Goal: Information Seeking & Learning: Learn about a topic

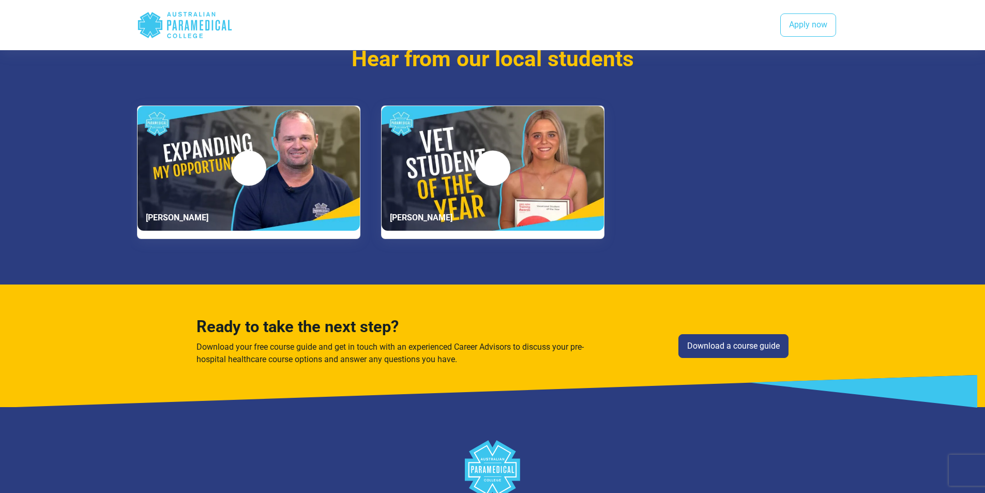
scroll to position [2039, 0]
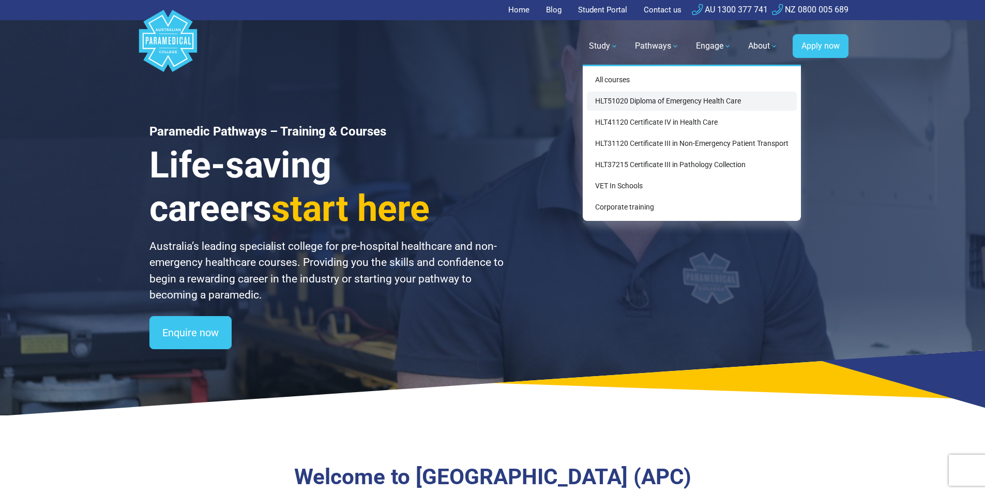
click at [664, 96] on link "HLT51020 Diploma of Emergency Health Care" at bounding box center [692, 100] width 210 height 19
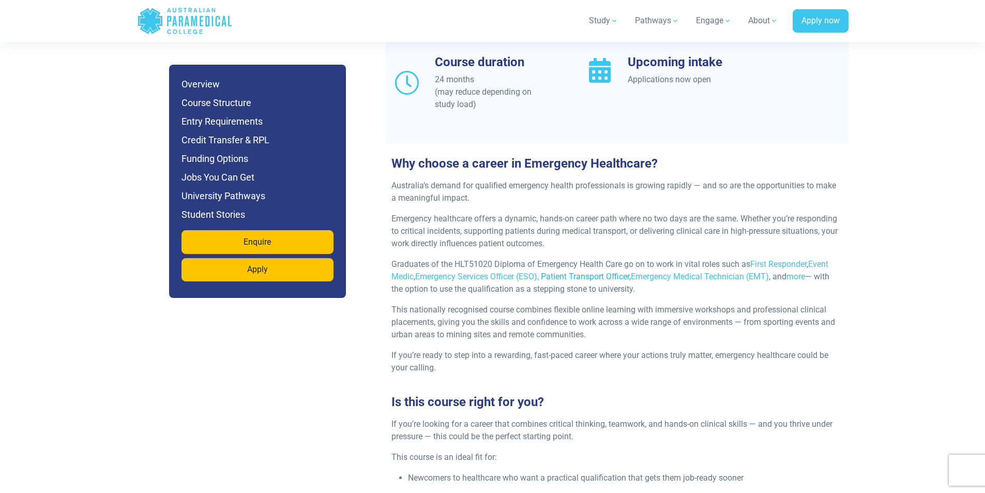
scroll to position [1047, 0]
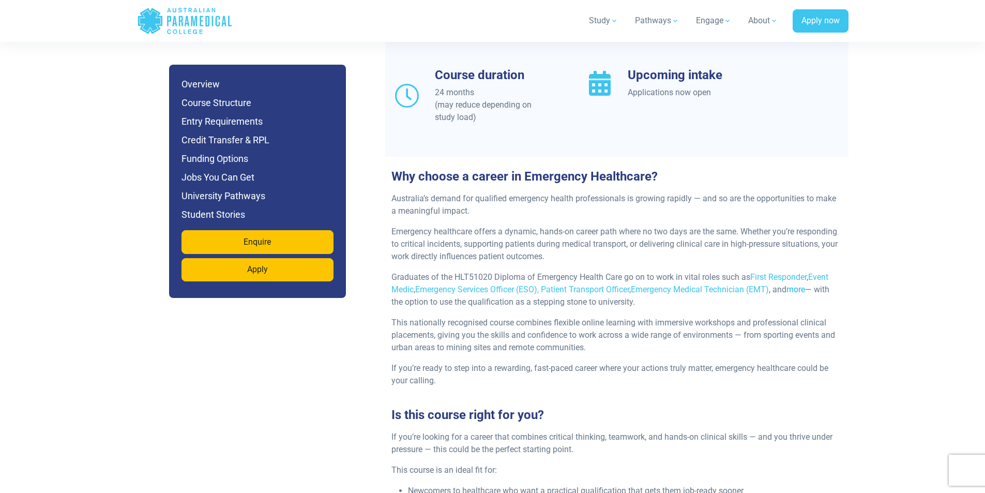
click at [803, 284] on link "more" at bounding box center [795, 289] width 19 height 10
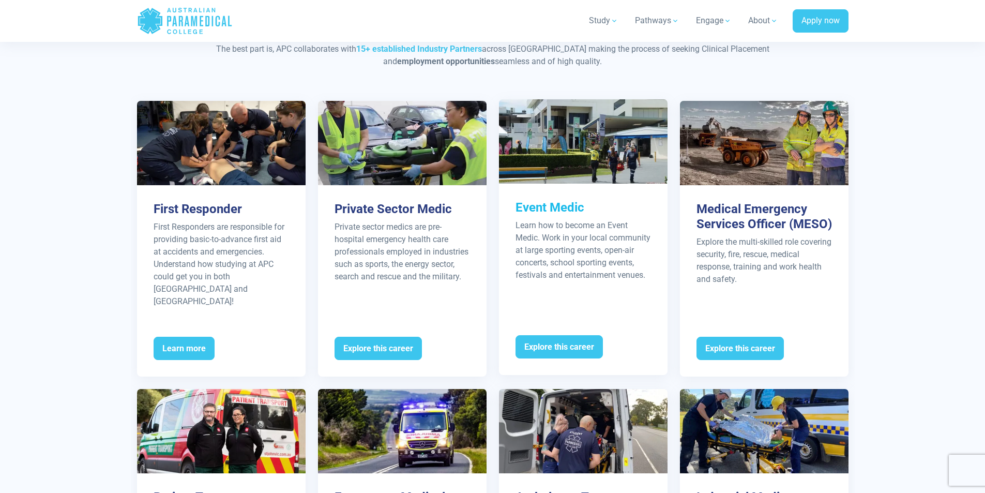
scroll to position [1034, 0]
